Goal: Information Seeking & Learning: Learn about a topic

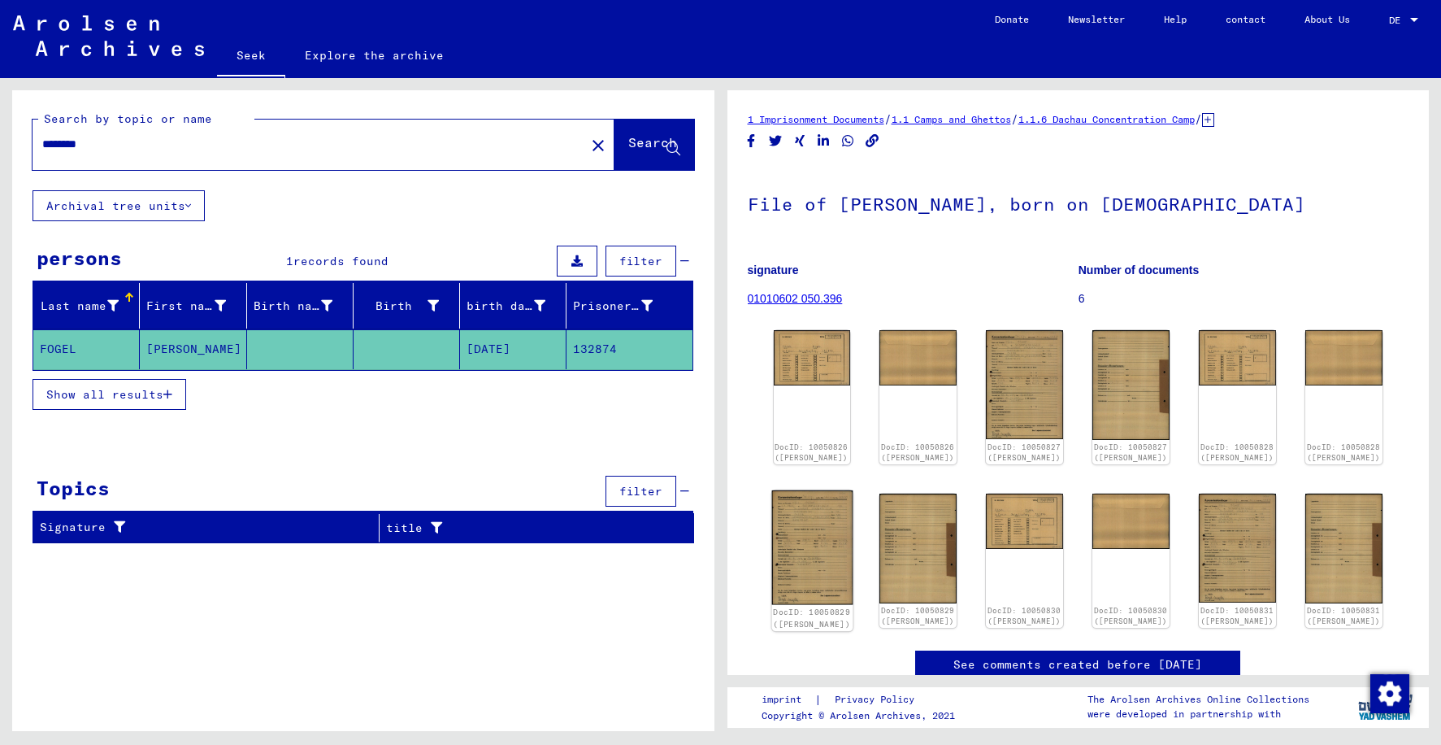
click at [827, 531] on img at bounding box center [811, 547] width 81 height 114
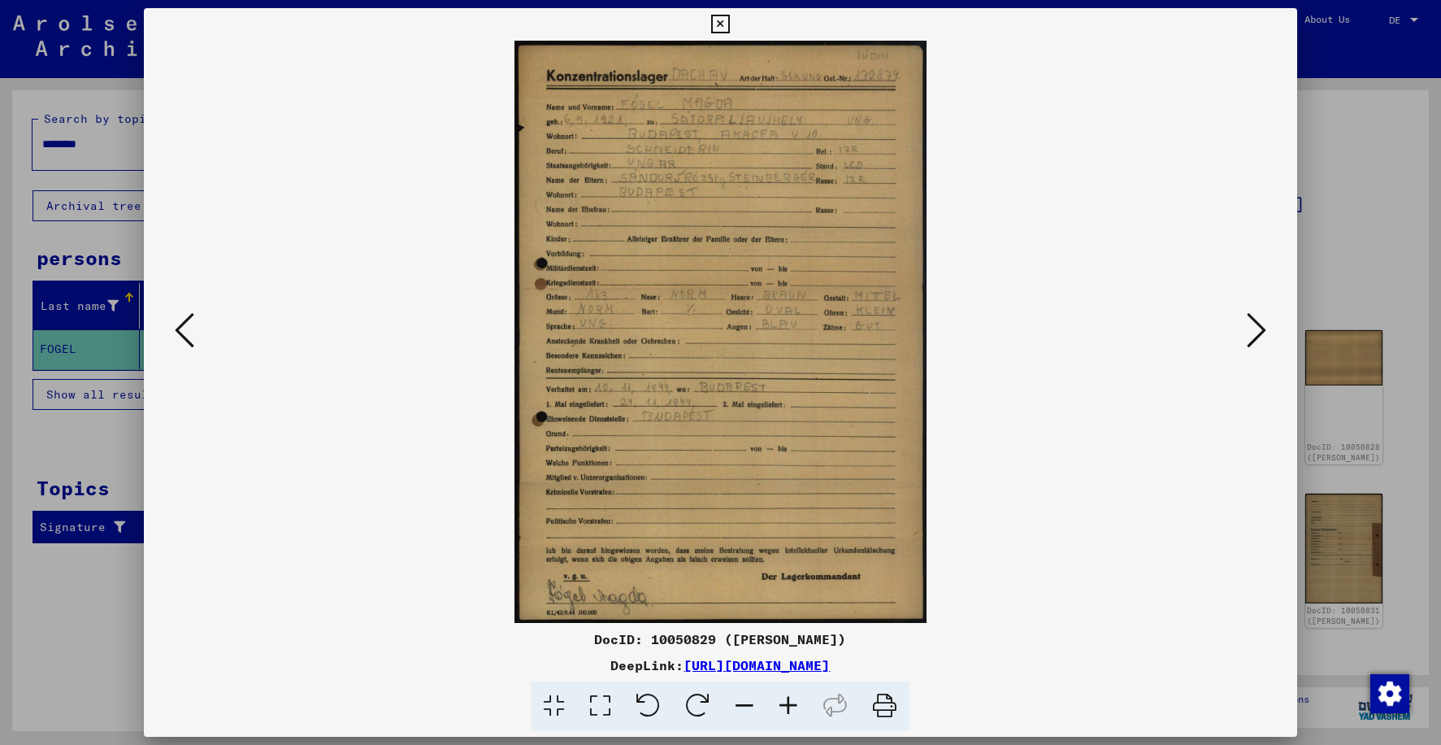
click at [888, 696] on icon at bounding box center [885, 706] width 50 height 50
click at [1262, 328] on icon at bounding box center [1257, 329] width 20 height 39
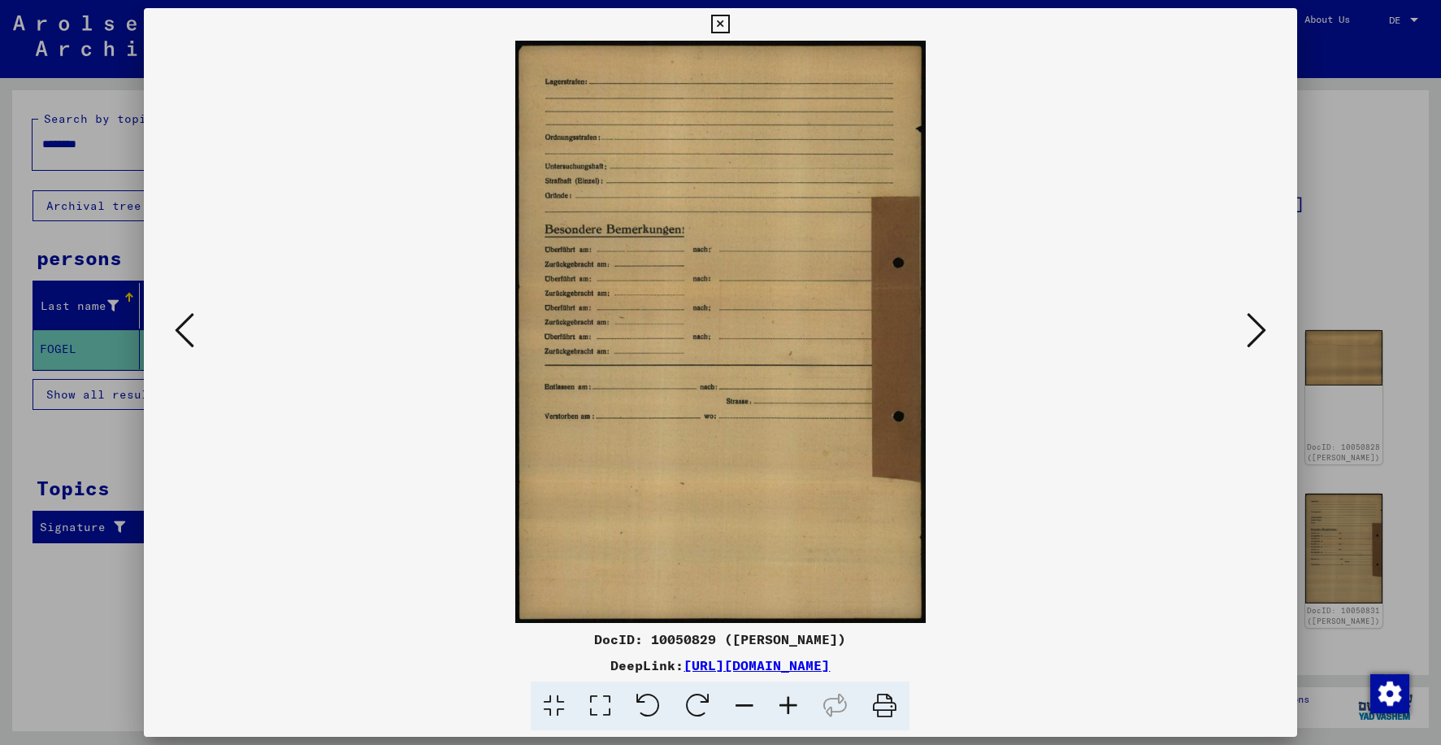
click at [176, 327] on icon at bounding box center [185, 329] width 20 height 39
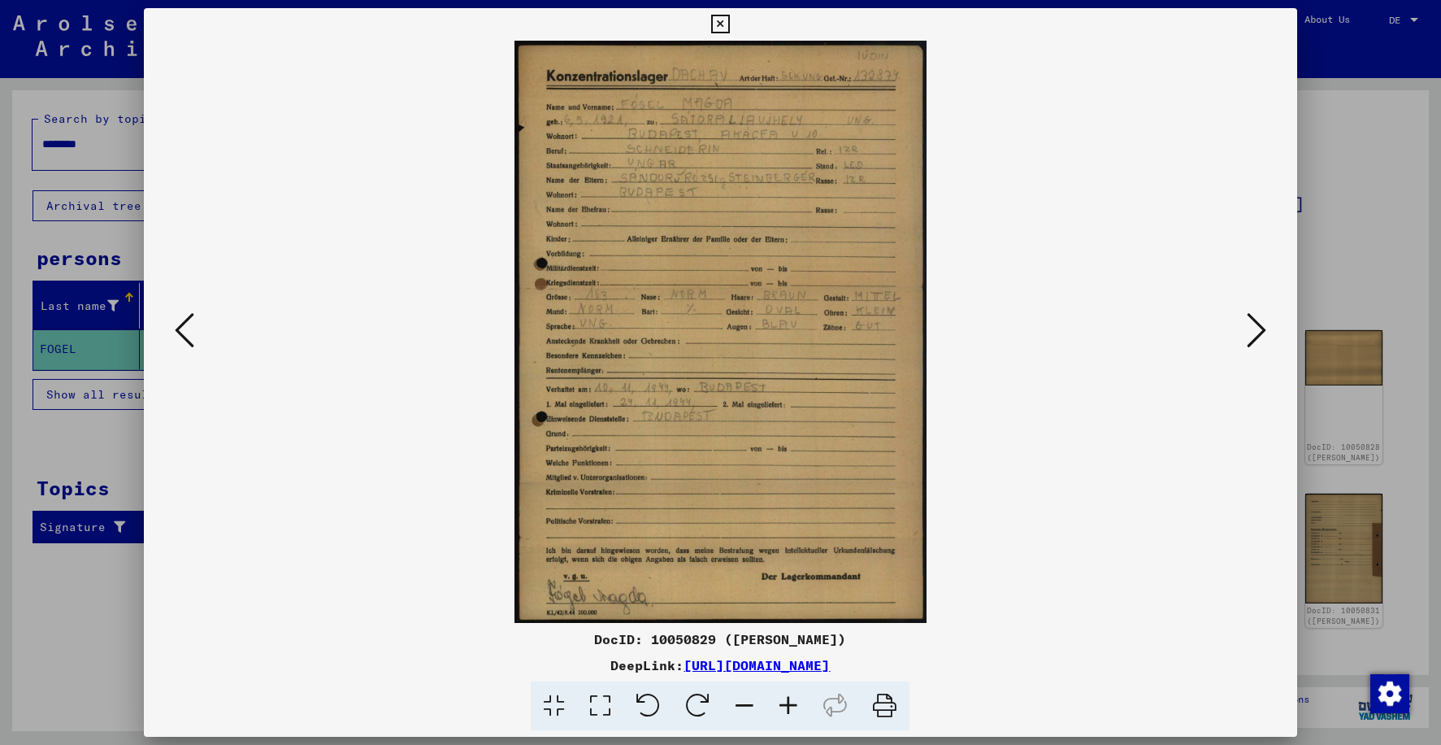
click at [181, 327] on icon at bounding box center [185, 329] width 20 height 39
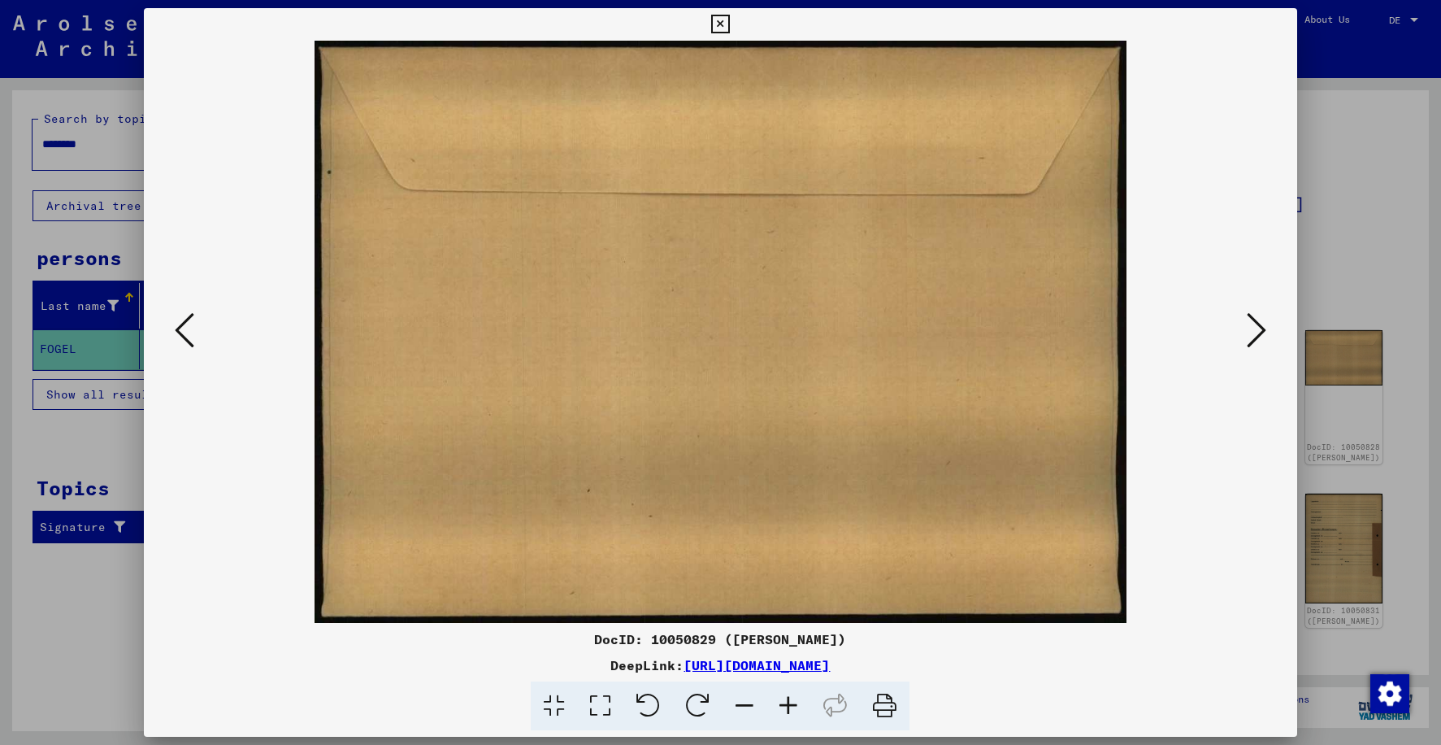
click at [181, 327] on icon at bounding box center [185, 329] width 20 height 39
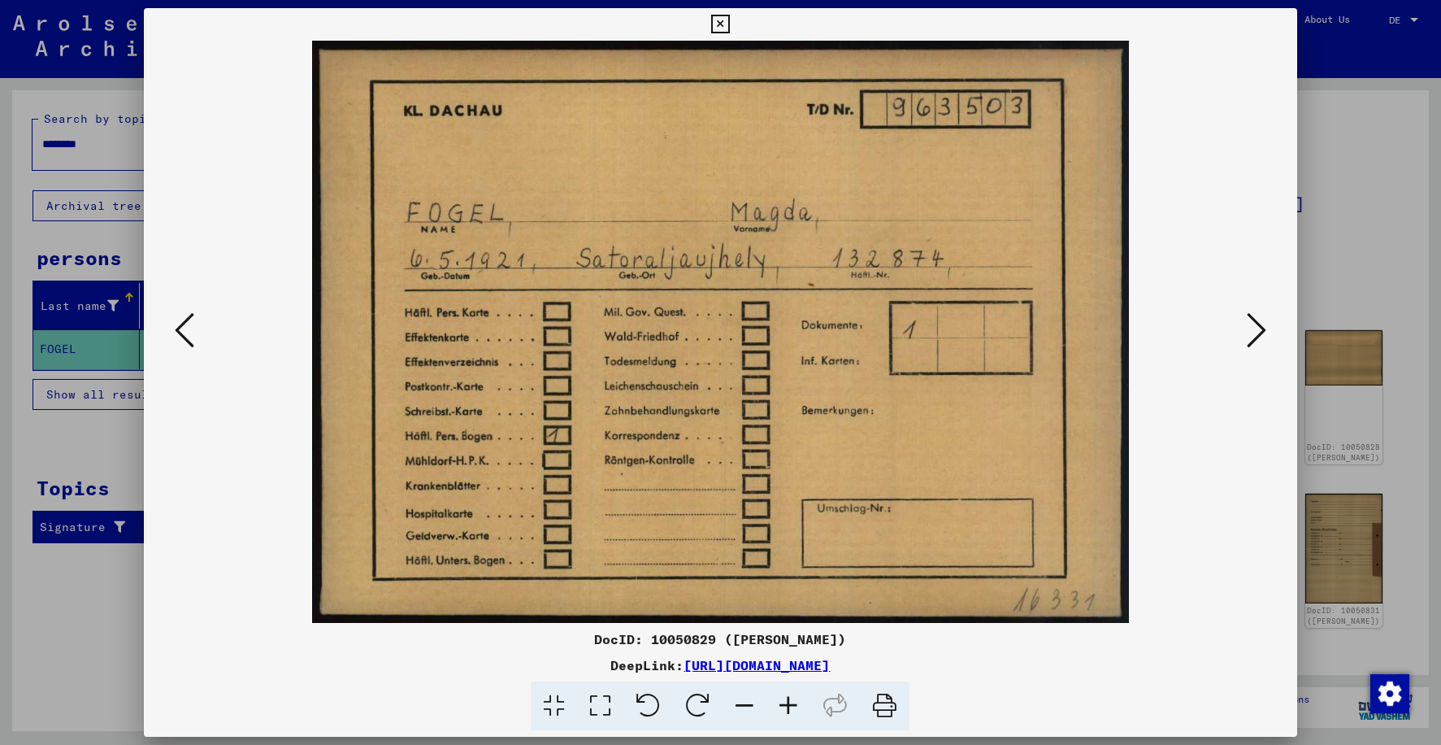
click at [181, 327] on icon at bounding box center [185, 329] width 20 height 39
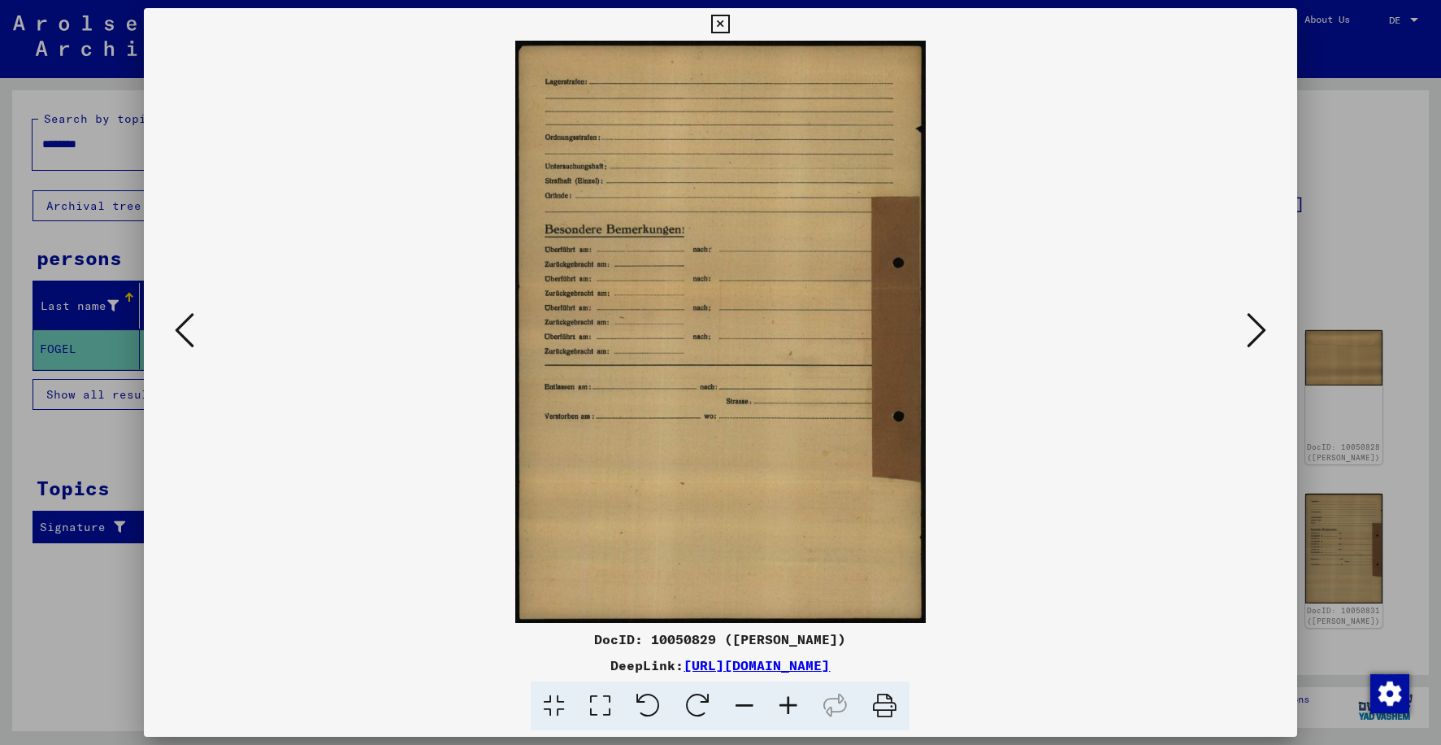
click at [181, 327] on icon at bounding box center [185, 329] width 20 height 39
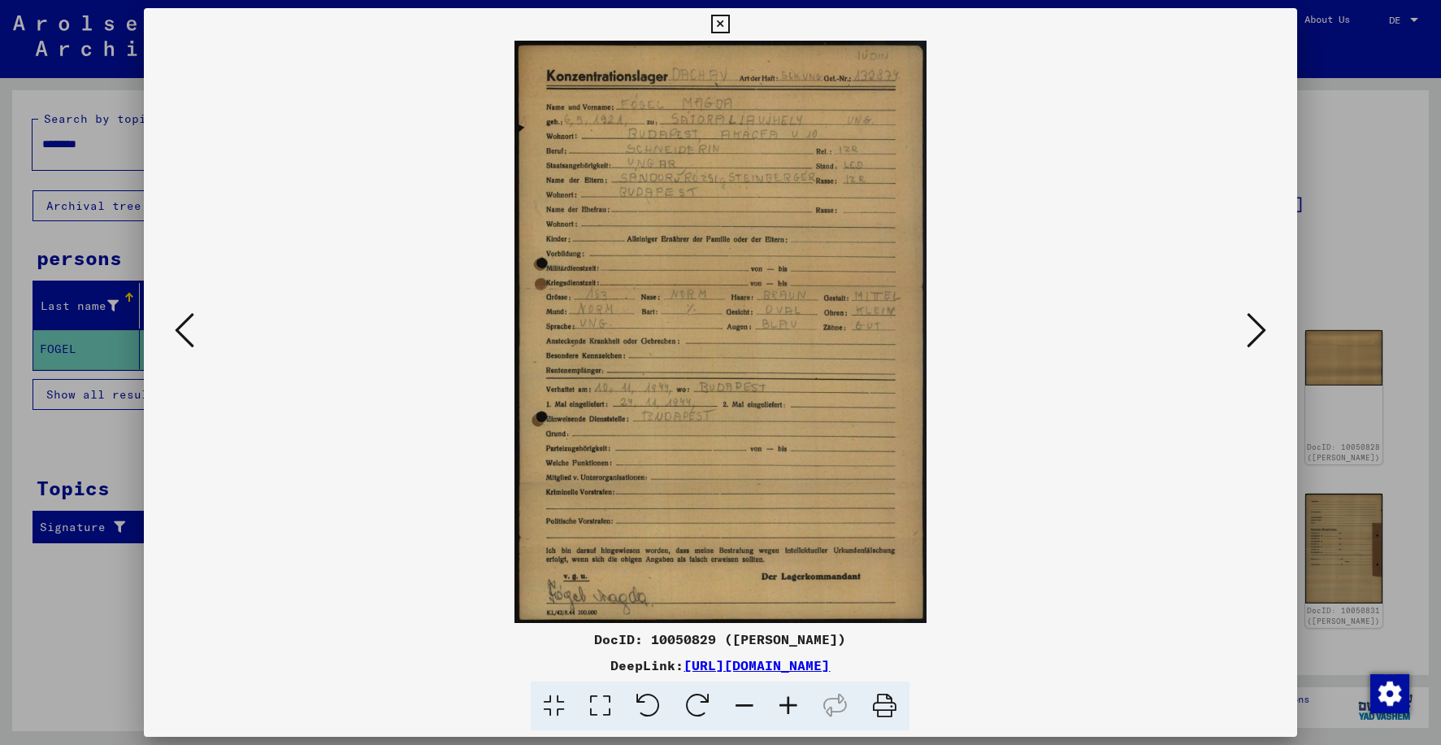
click at [181, 327] on icon at bounding box center [185, 329] width 20 height 39
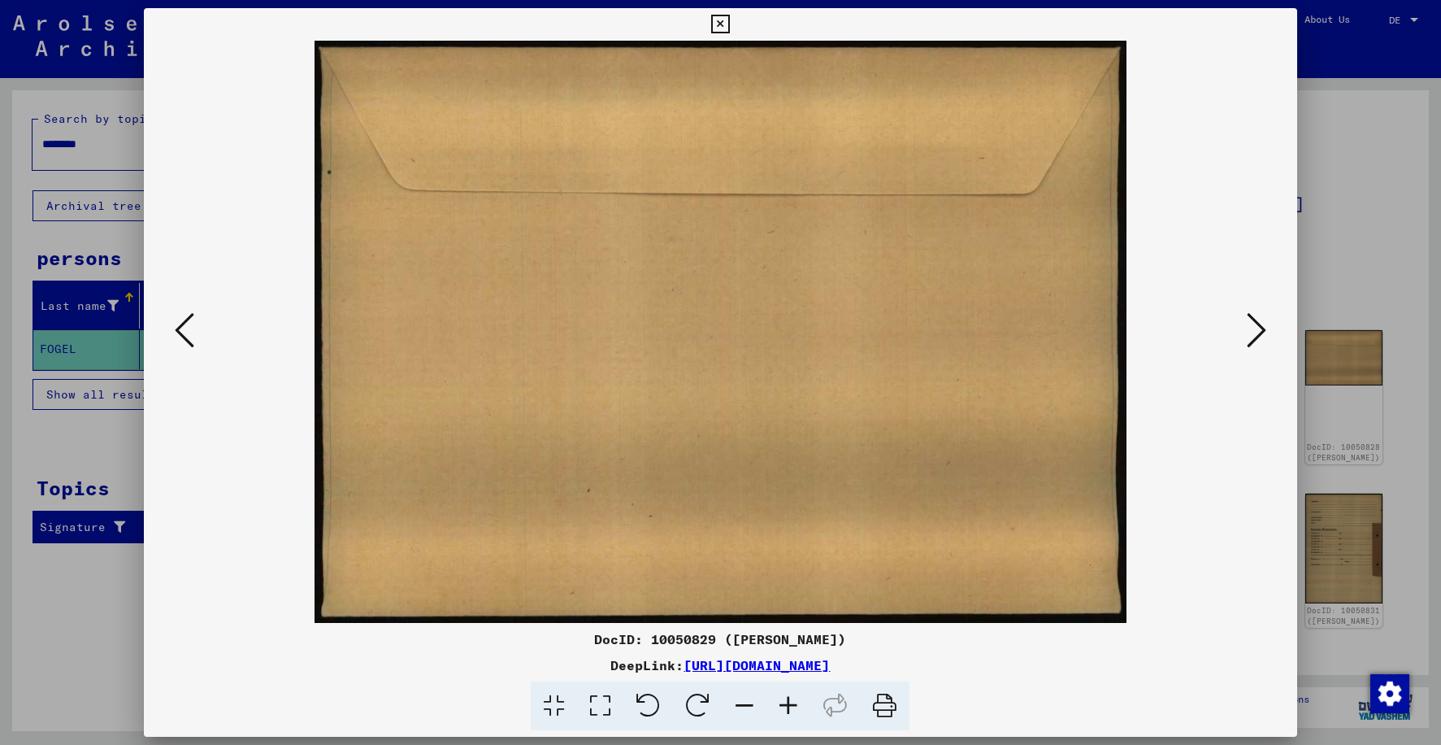
click at [181, 327] on icon at bounding box center [185, 329] width 20 height 39
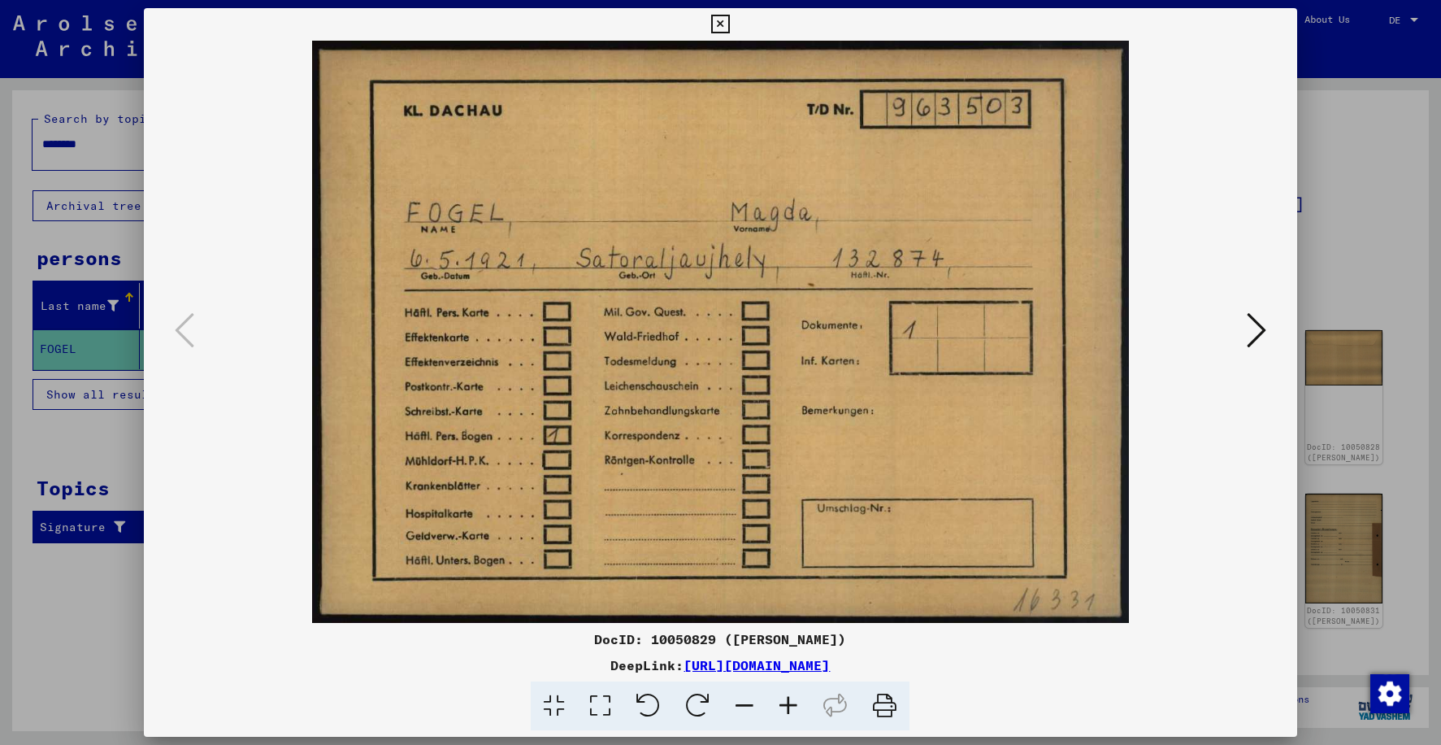
click at [1254, 327] on icon at bounding box center [1257, 329] width 20 height 39
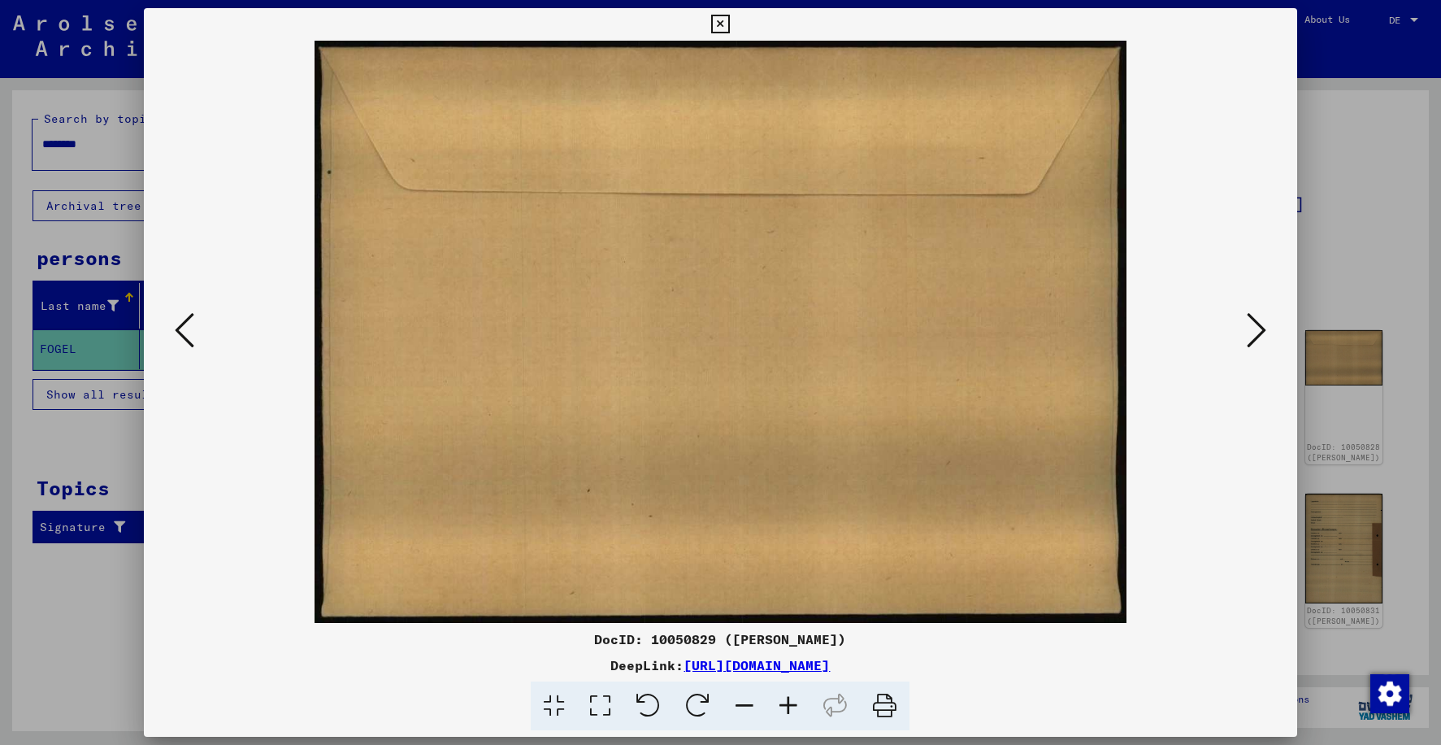
click at [1261, 330] on icon at bounding box center [1257, 329] width 20 height 39
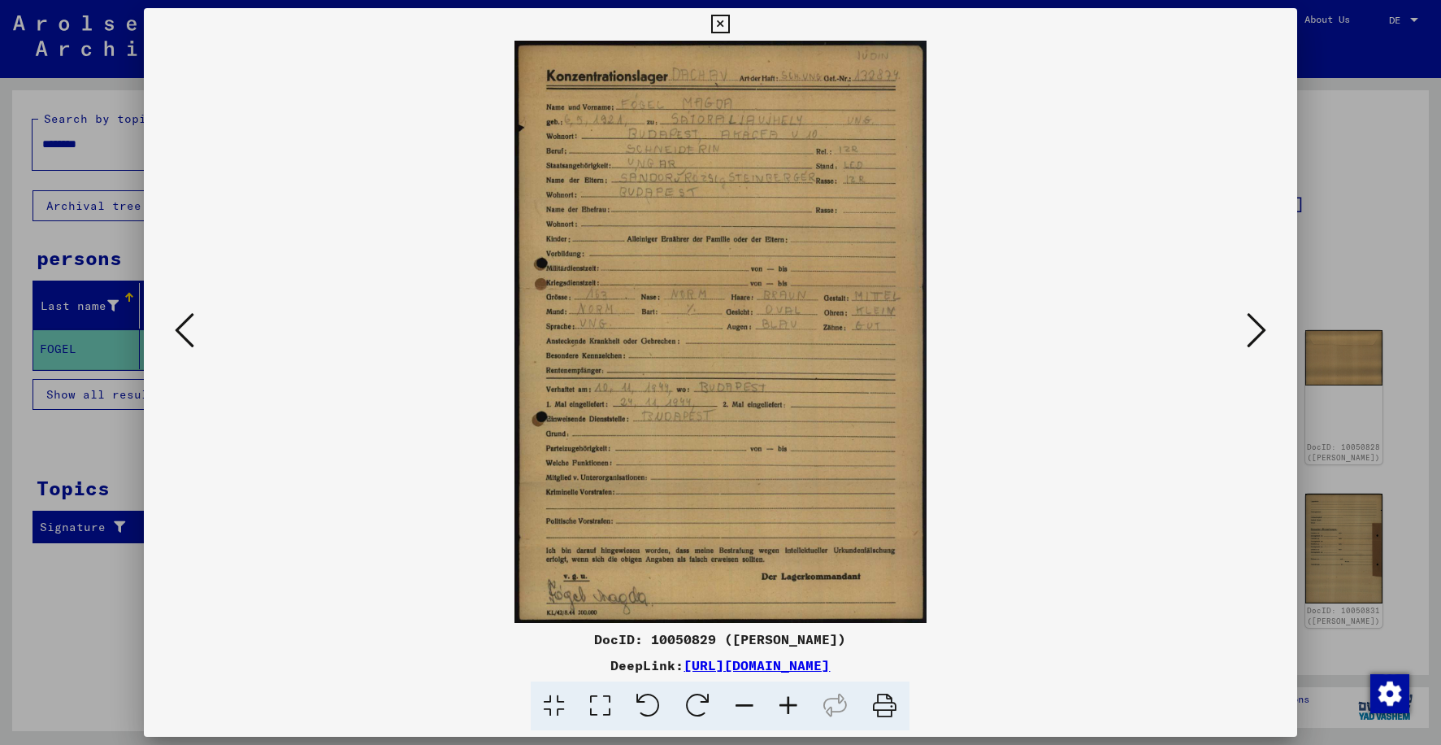
click at [1255, 344] on icon at bounding box center [1257, 329] width 20 height 39
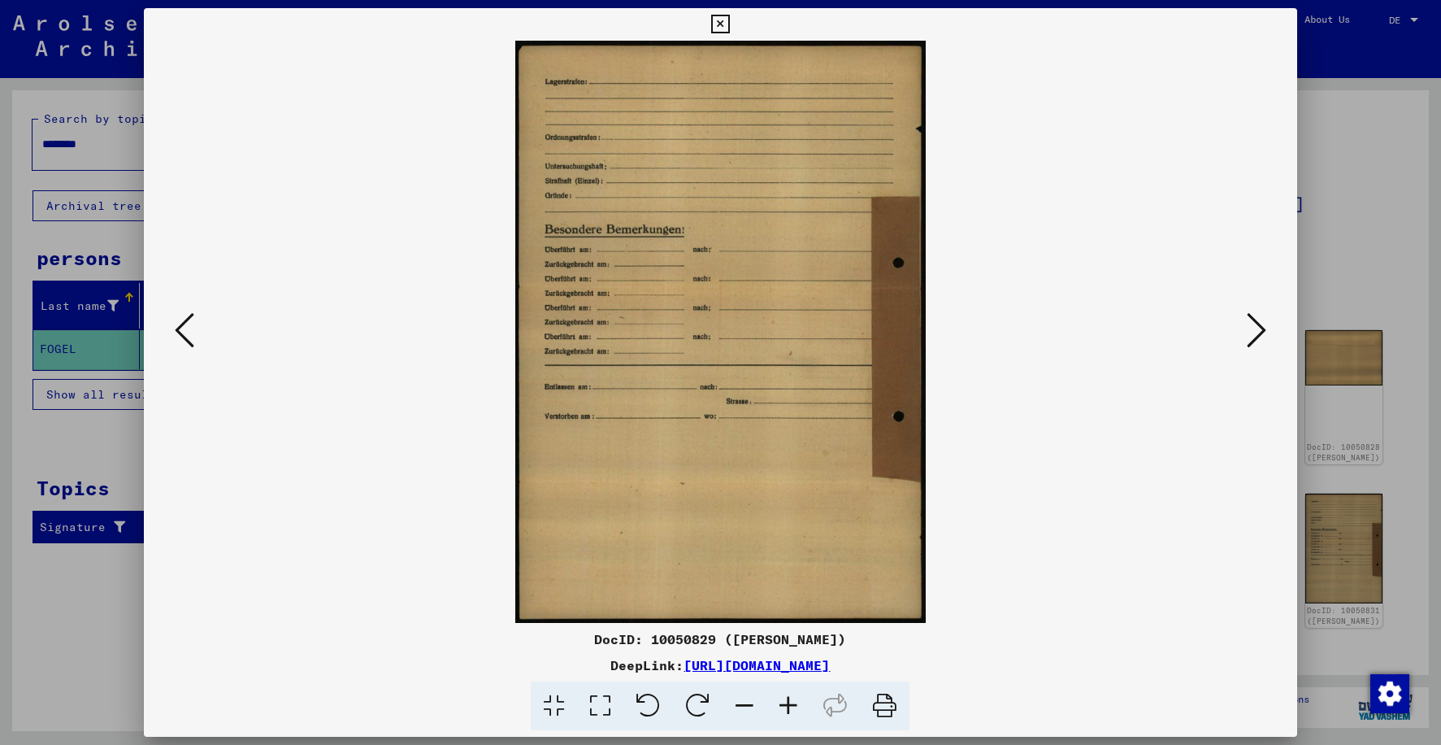
click at [1255, 338] on icon at bounding box center [1257, 329] width 20 height 39
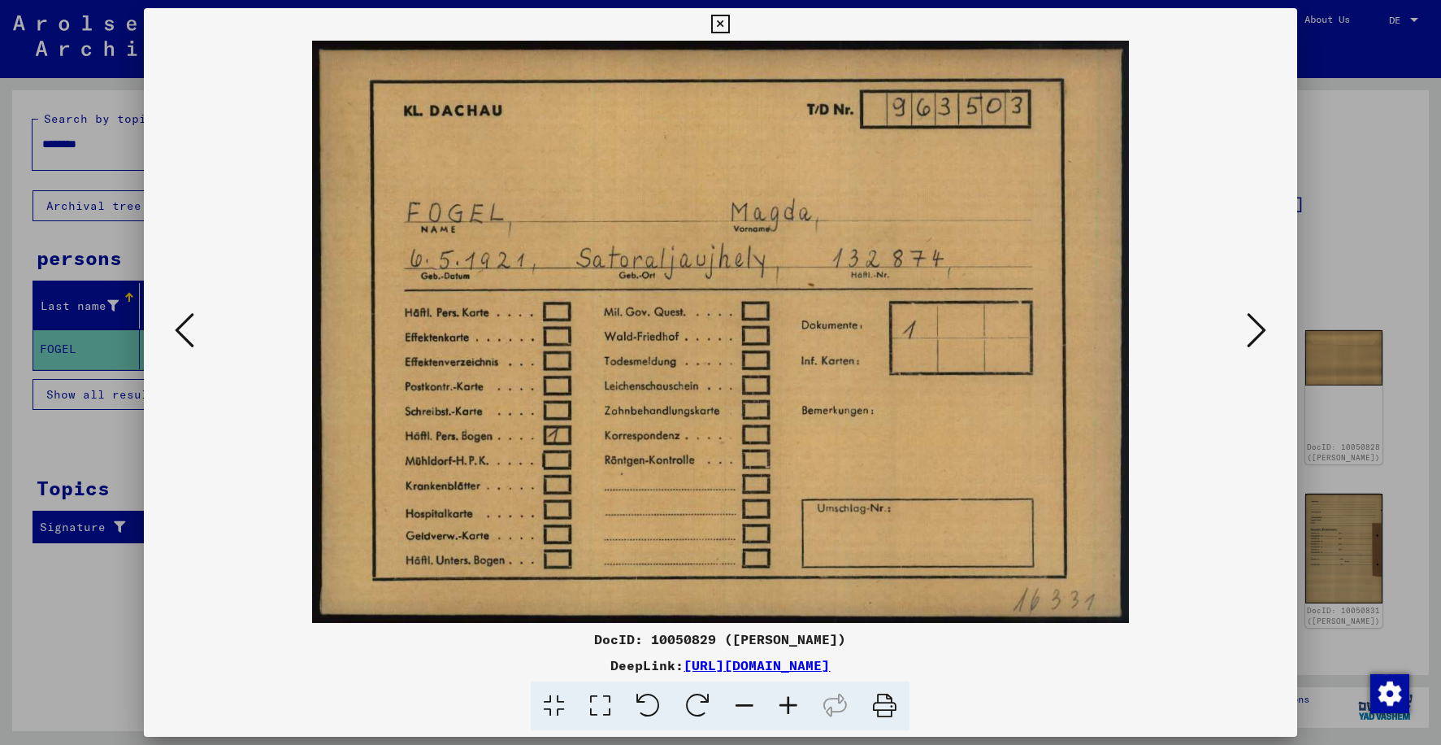
click at [1260, 326] on icon at bounding box center [1257, 329] width 20 height 39
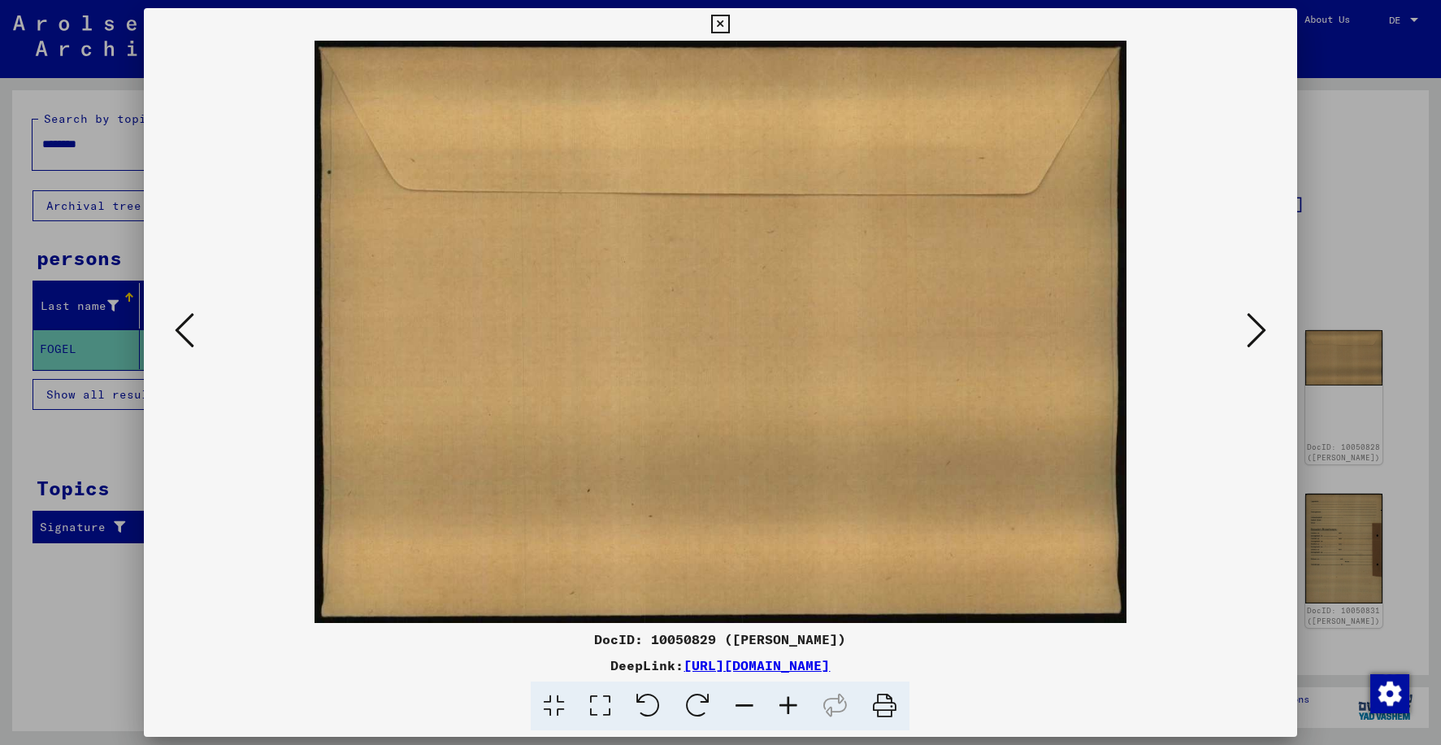
click at [1260, 335] on icon at bounding box center [1257, 329] width 20 height 39
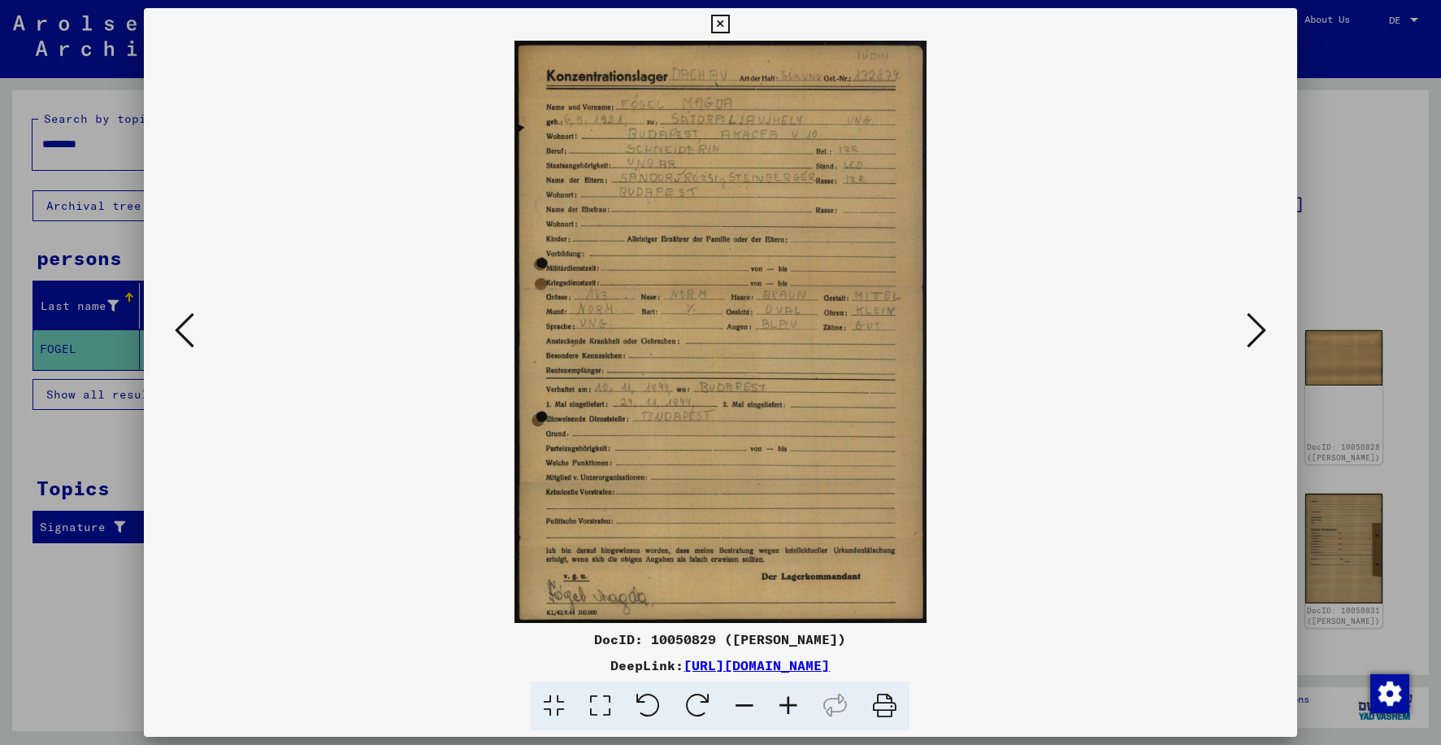
click at [1264, 337] on icon at bounding box center [1257, 329] width 20 height 39
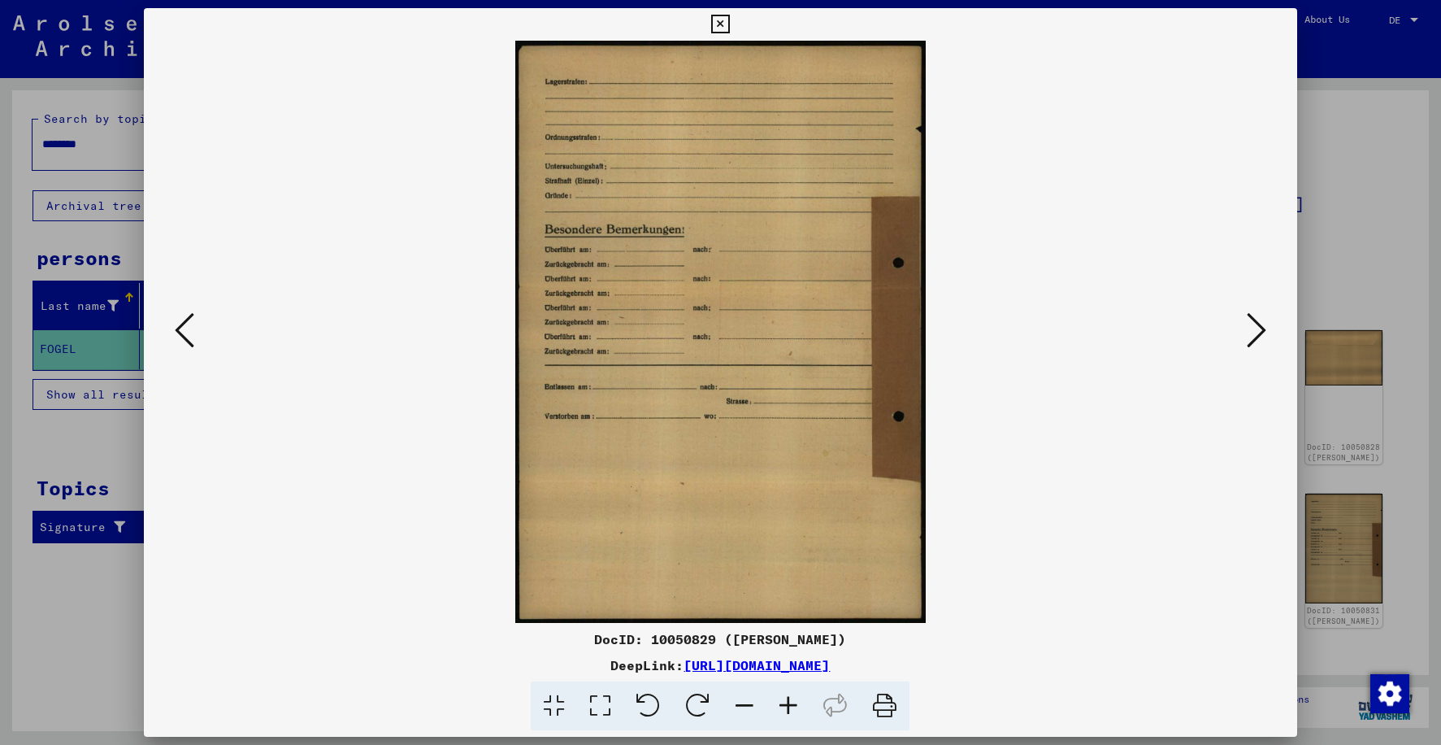
click at [1254, 337] on icon at bounding box center [1257, 329] width 20 height 39
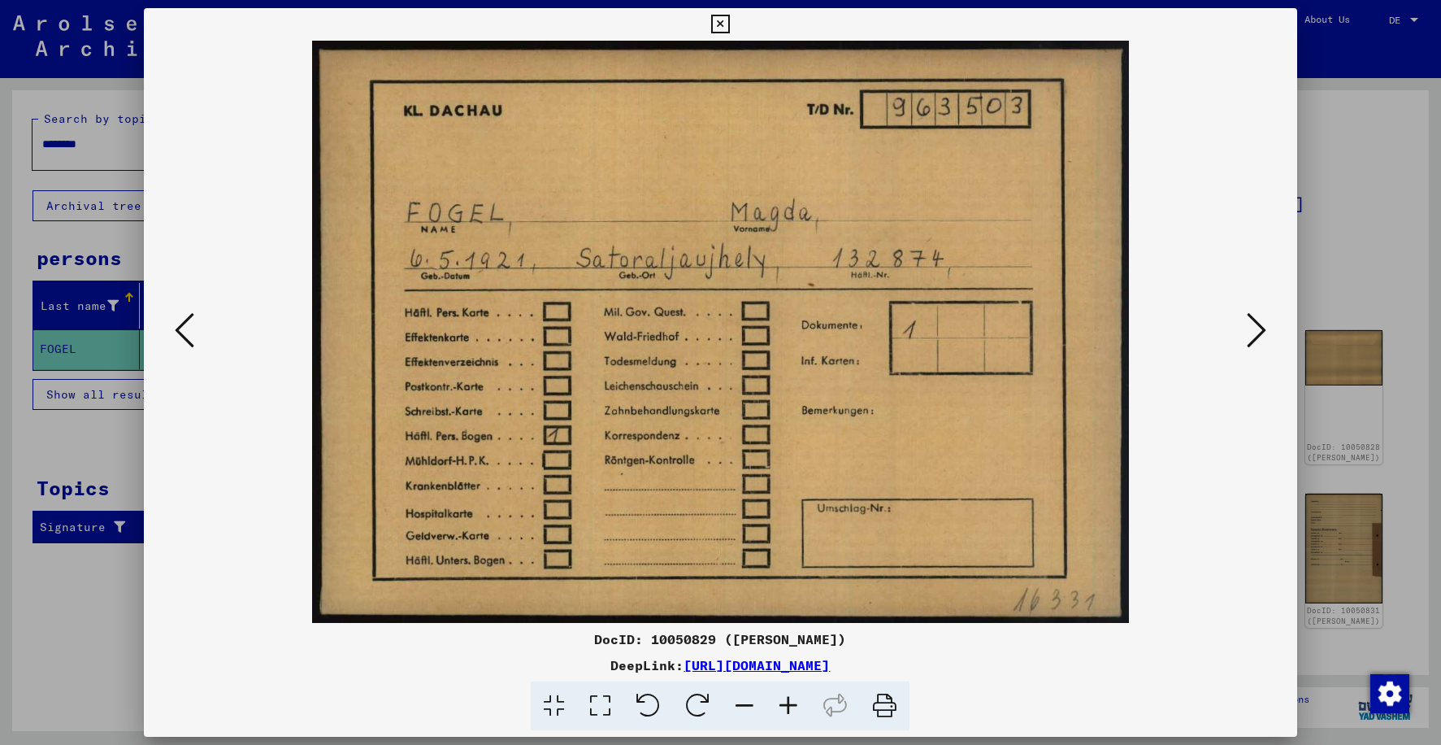
click at [1231, 448] on img at bounding box center [720, 332] width 1042 height 582
click at [1257, 328] on icon at bounding box center [1257, 329] width 20 height 39
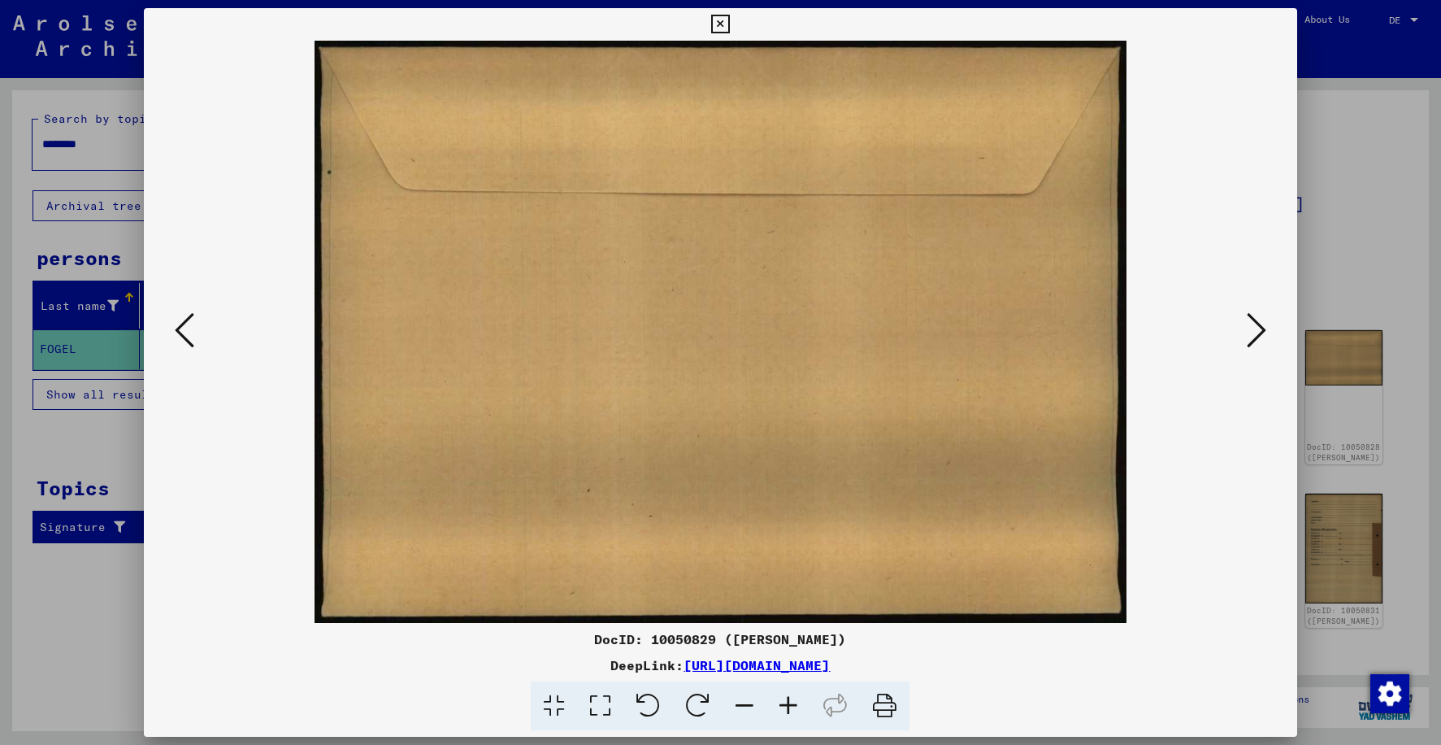
click at [1257, 328] on icon at bounding box center [1257, 329] width 20 height 39
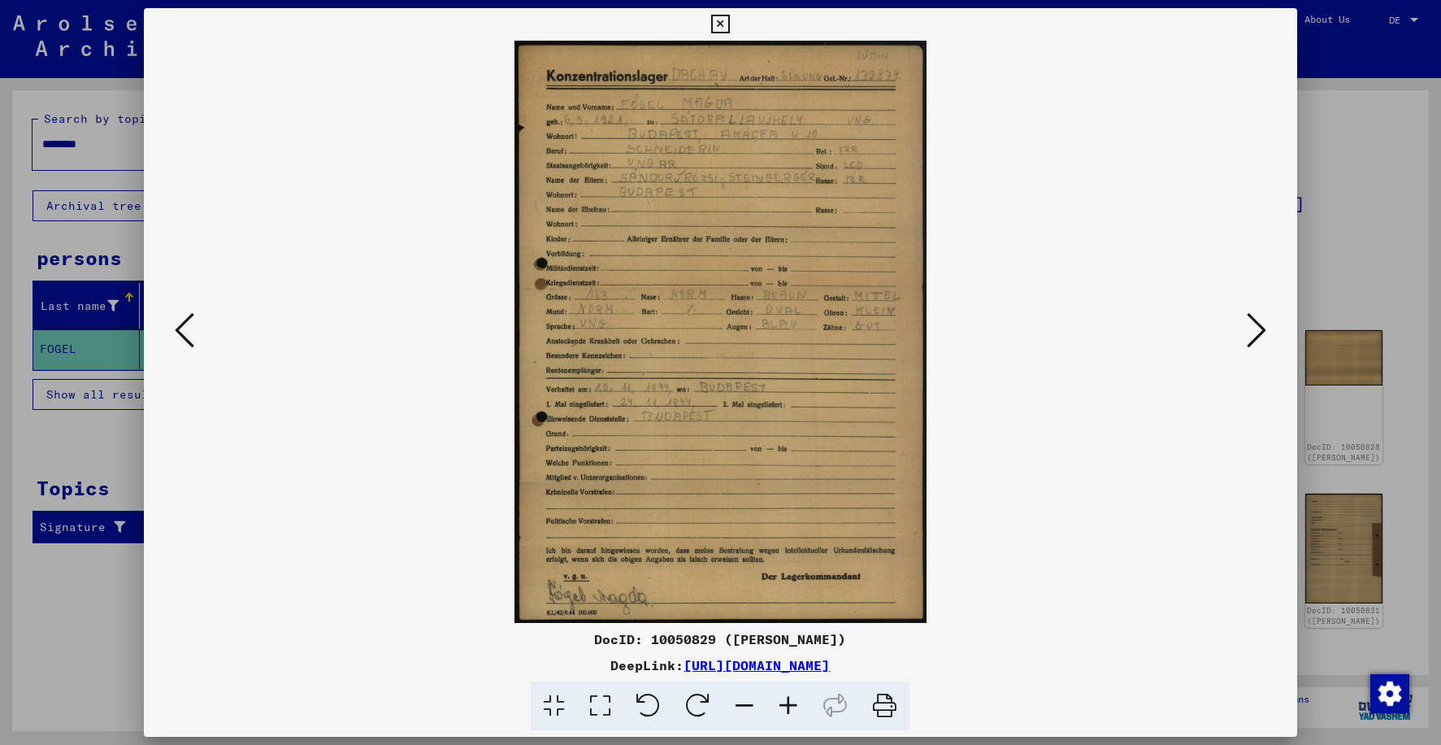
click at [723, 23] on icon at bounding box center [720, 25] width 19 height 20
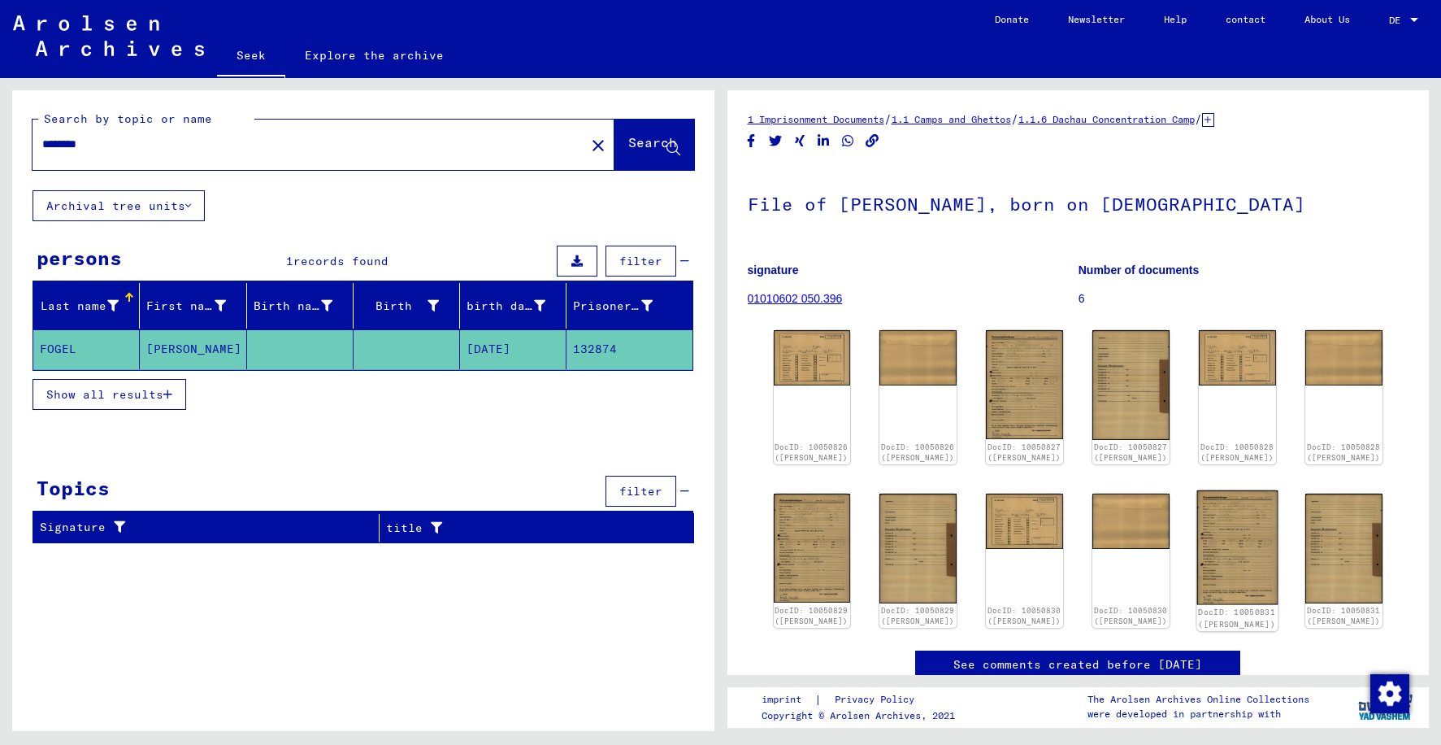
click at [1227, 548] on img at bounding box center [1237, 547] width 81 height 114
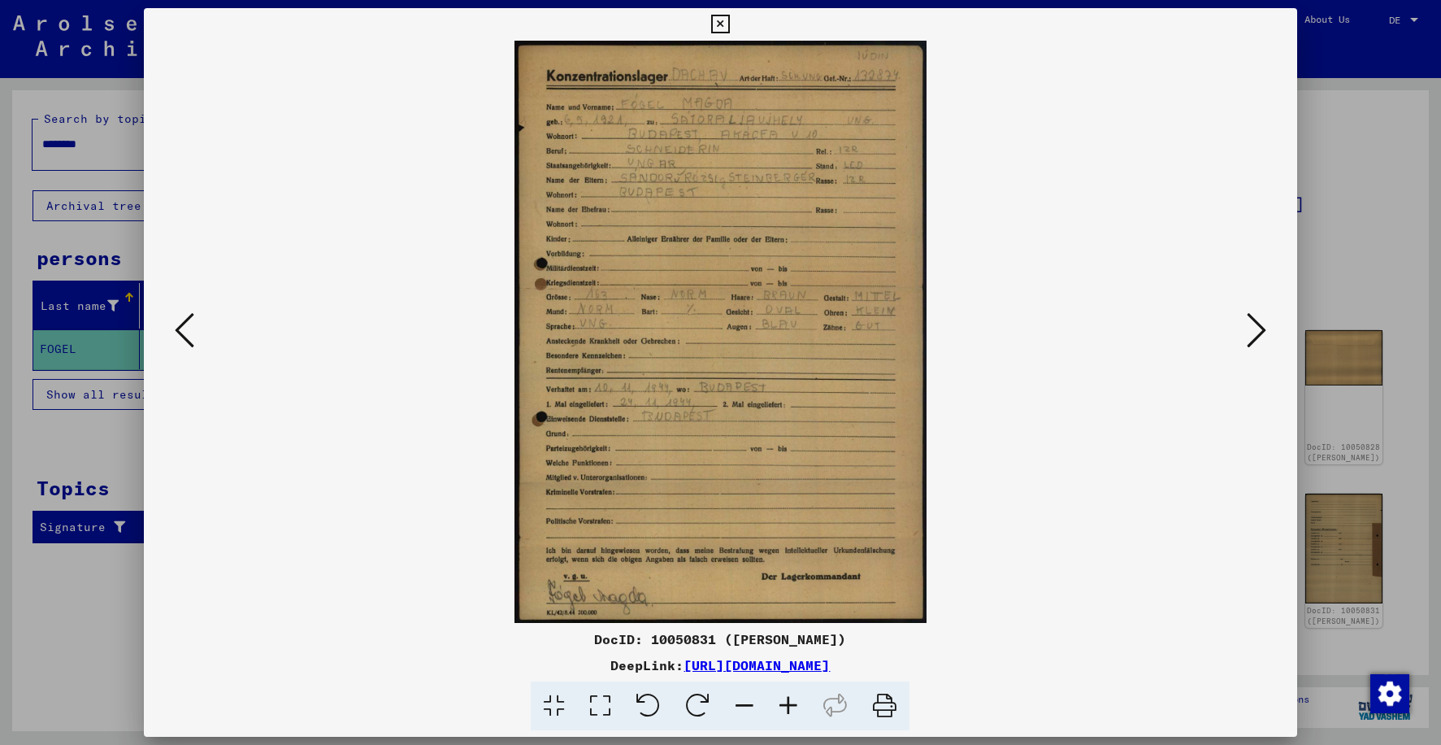
click at [724, 23] on icon at bounding box center [720, 25] width 19 height 20
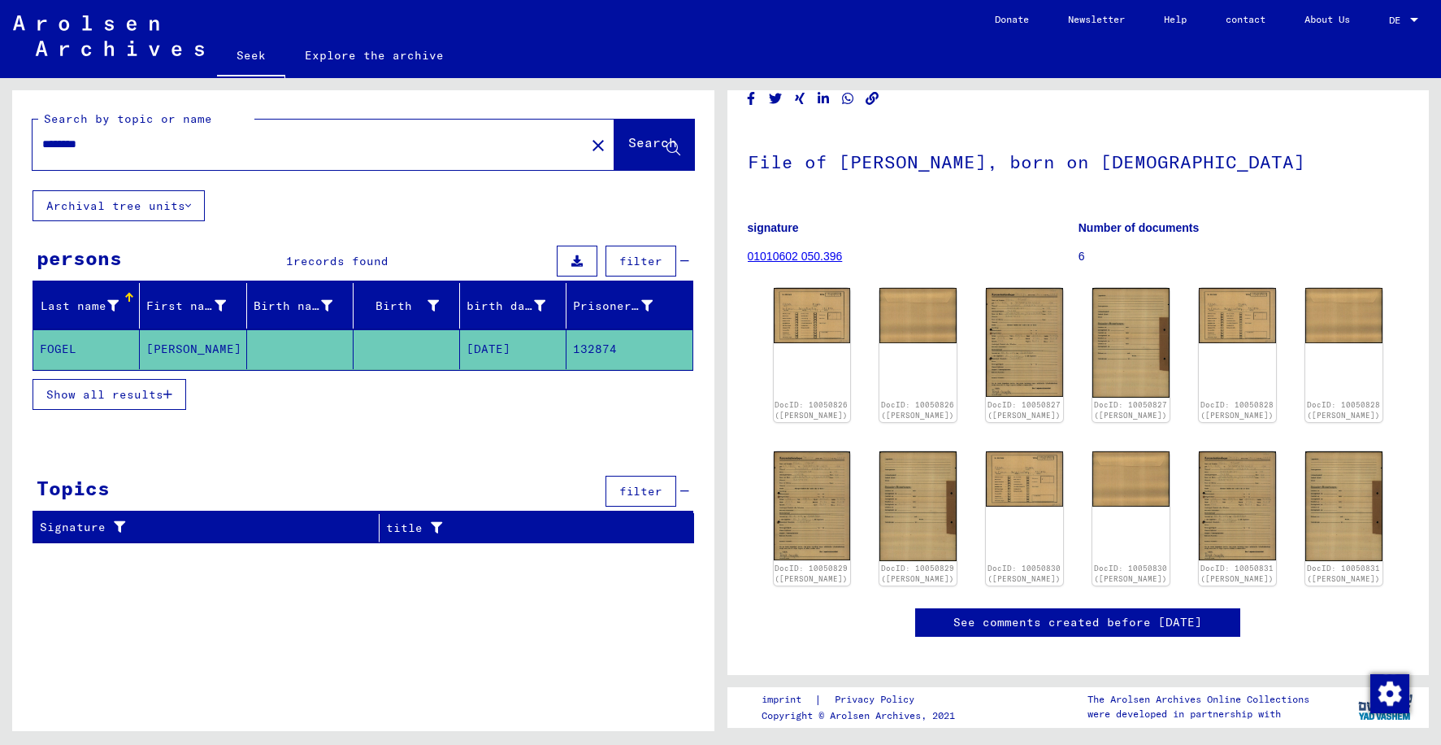
scroll to position [81, 0]
